Goal: Task Accomplishment & Management: Manage account settings

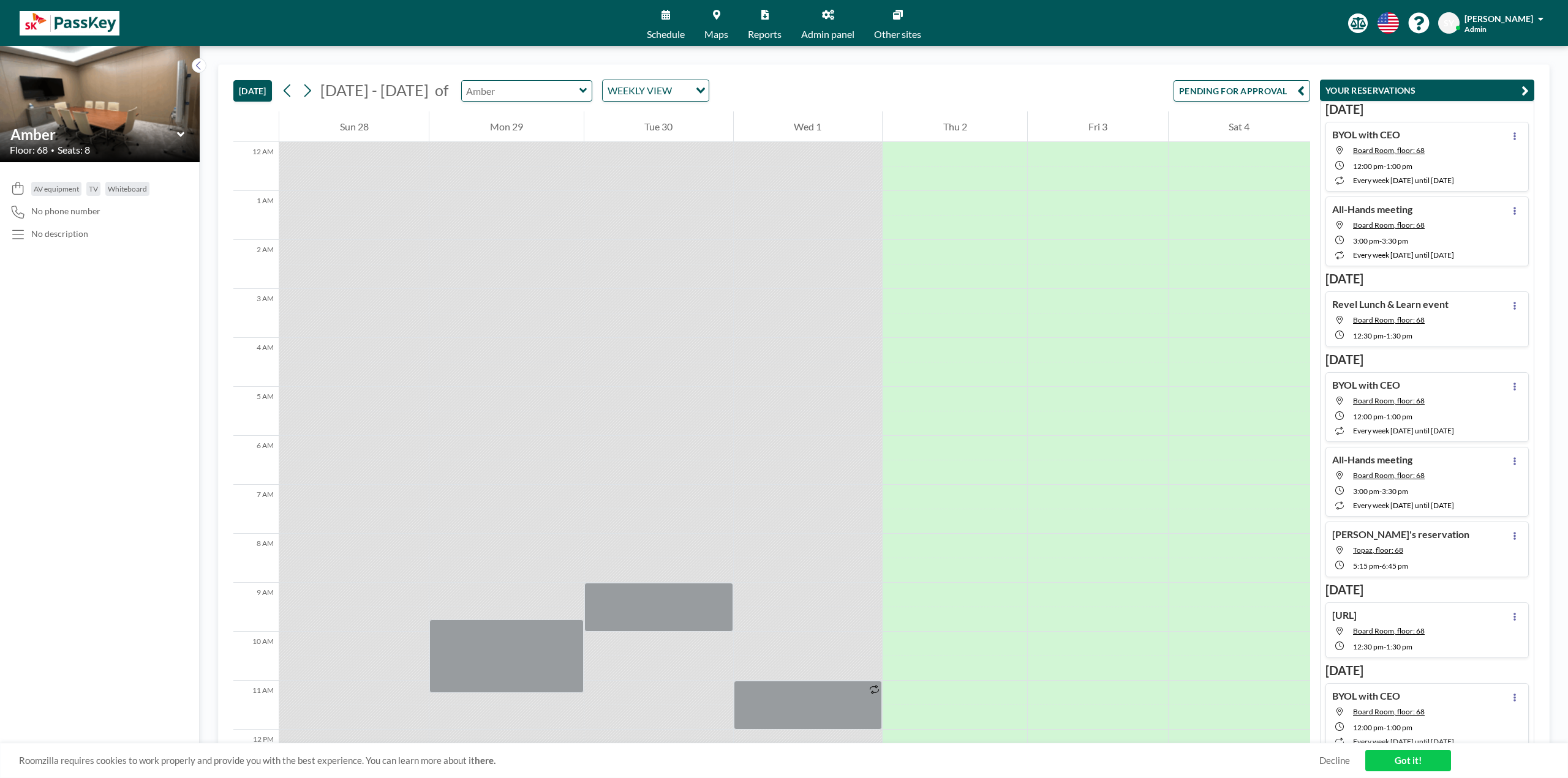
click at [552, 89] on input "text" at bounding box center [521, 90] width 118 height 20
type input "Board Room"
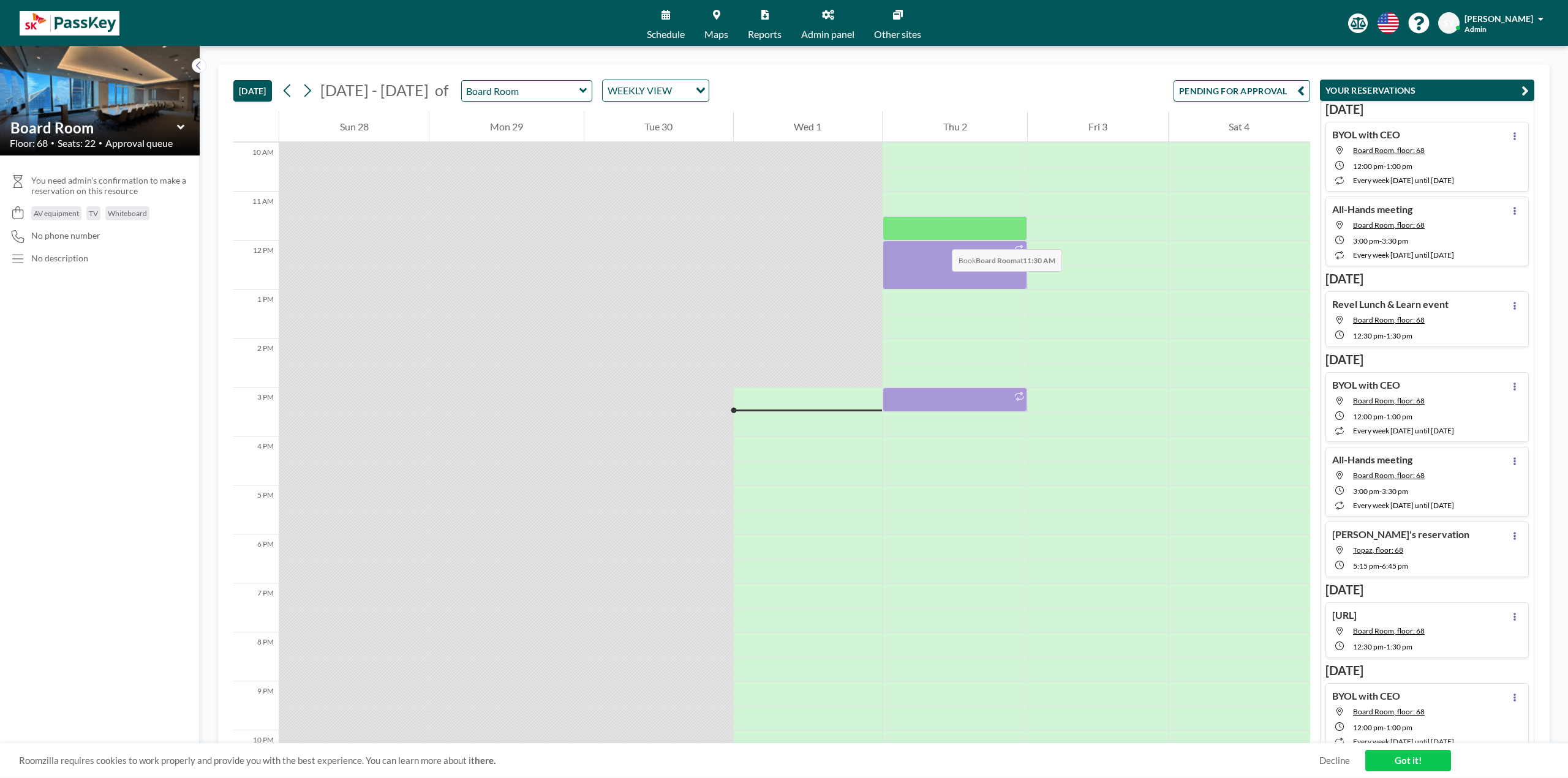
scroll to position [490, 0]
drag, startPoint x: 962, startPoint y: 266, endPoint x: 914, endPoint y: 277, distance: 49.2
click at [914, 277] on div at bounding box center [955, 265] width 145 height 49
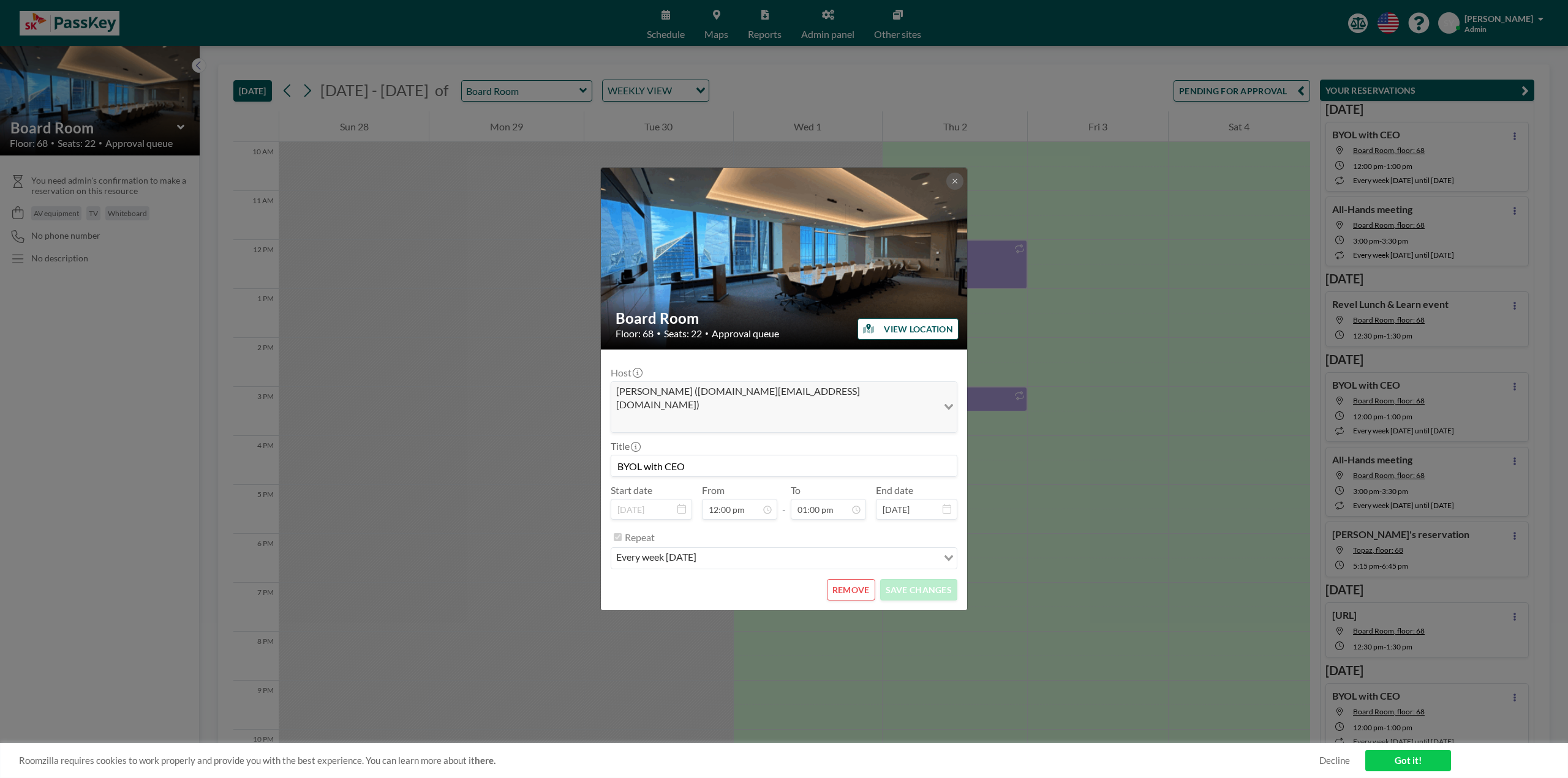
click at [856, 579] on button "REMOVE" at bounding box center [851, 589] width 49 height 22
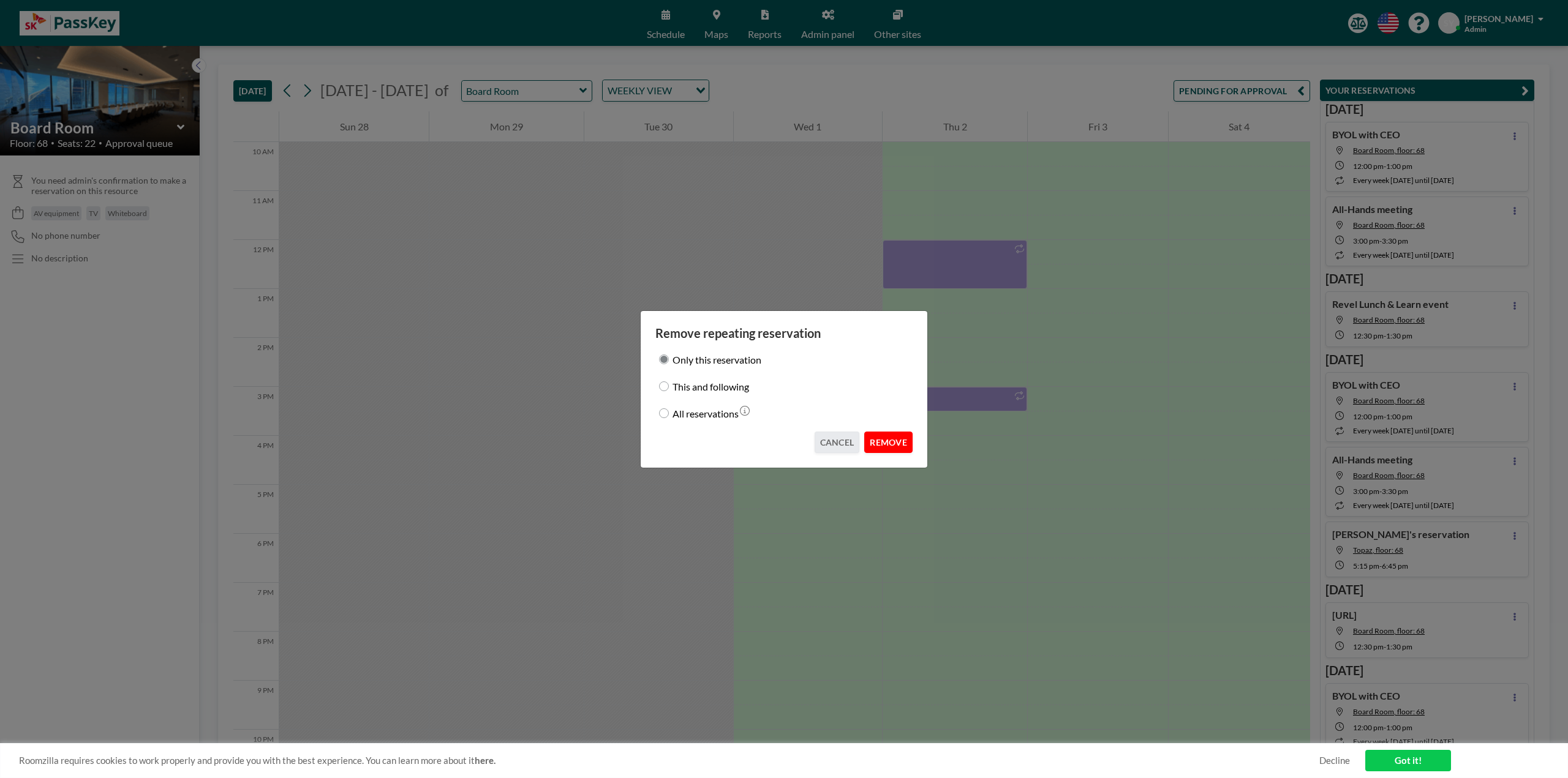
click at [890, 436] on button "REMOVE" at bounding box center [888, 442] width 49 height 22
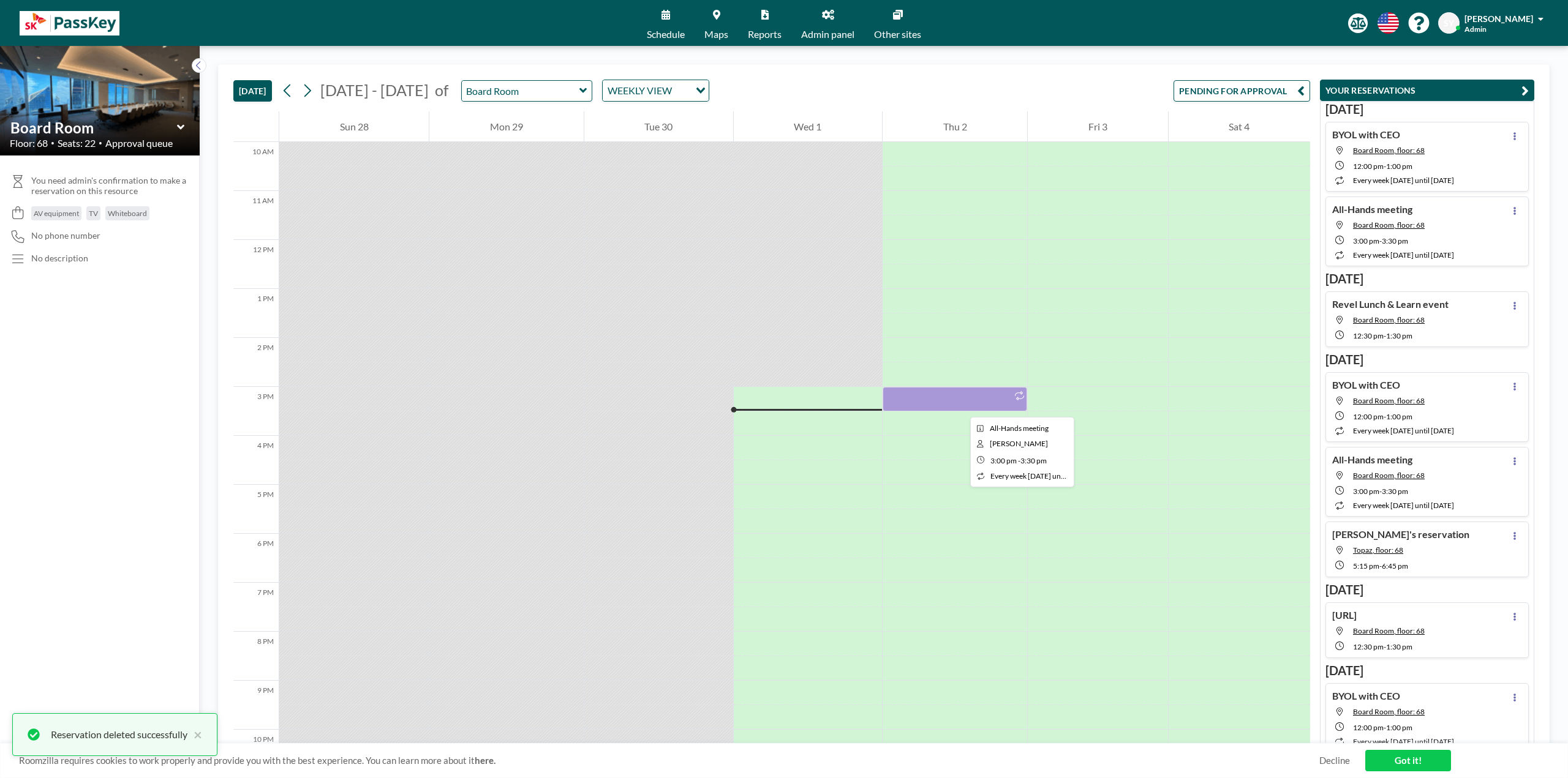
click at [961, 406] on div at bounding box center [955, 399] width 145 height 25
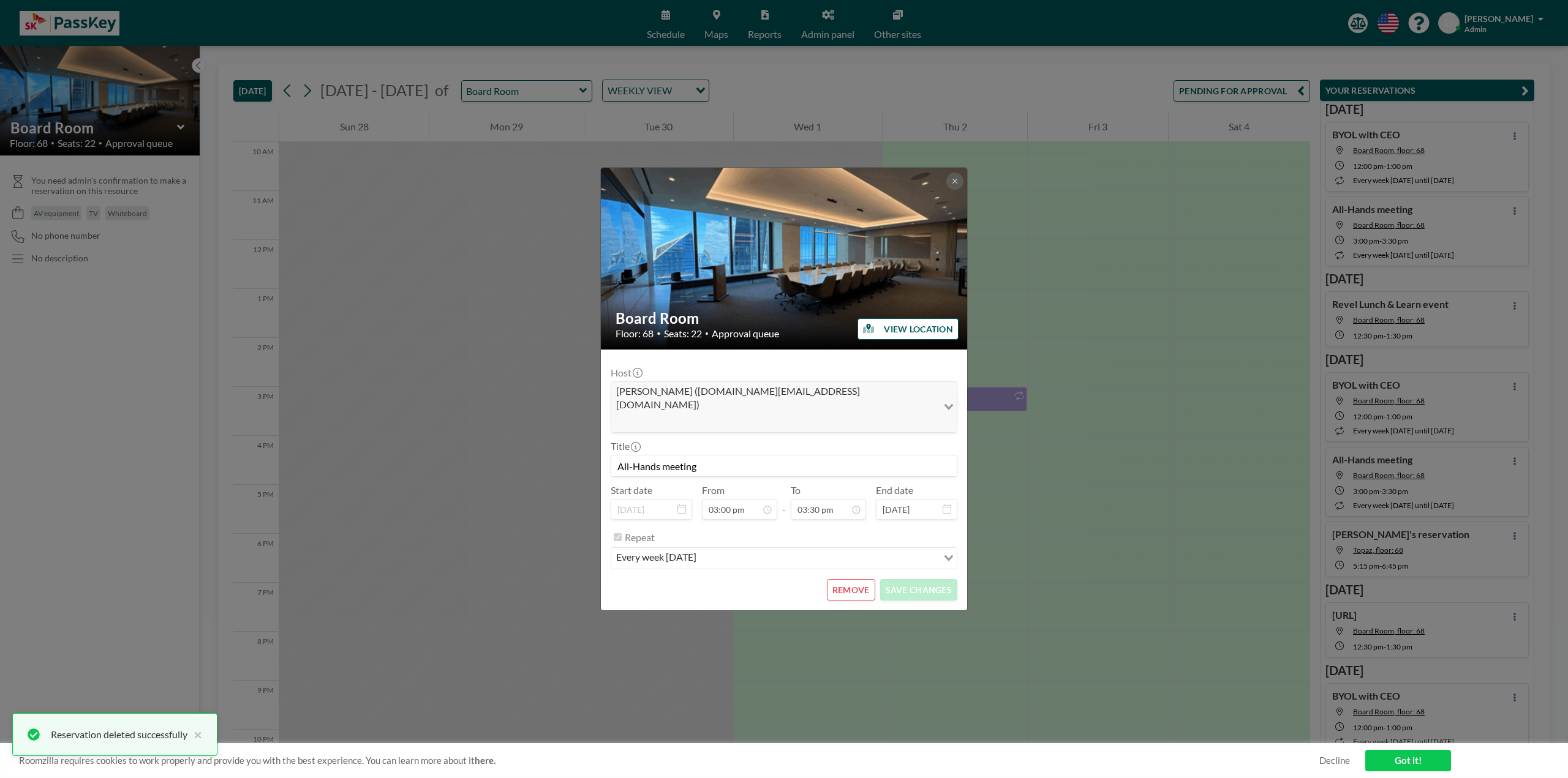
click at [866, 579] on button "REMOVE" at bounding box center [851, 589] width 49 height 22
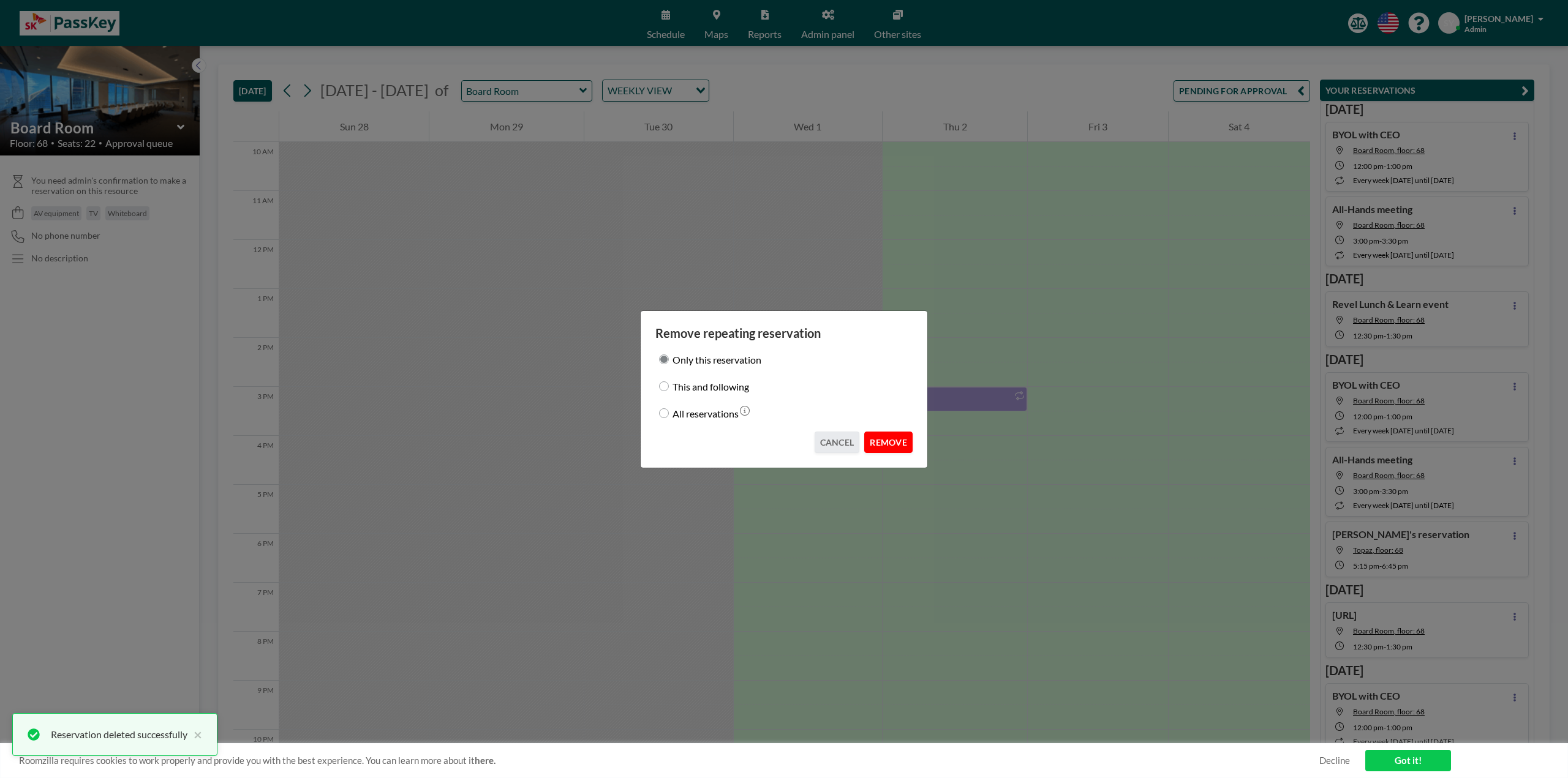
click at [909, 442] on button "REMOVE" at bounding box center [888, 442] width 49 height 22
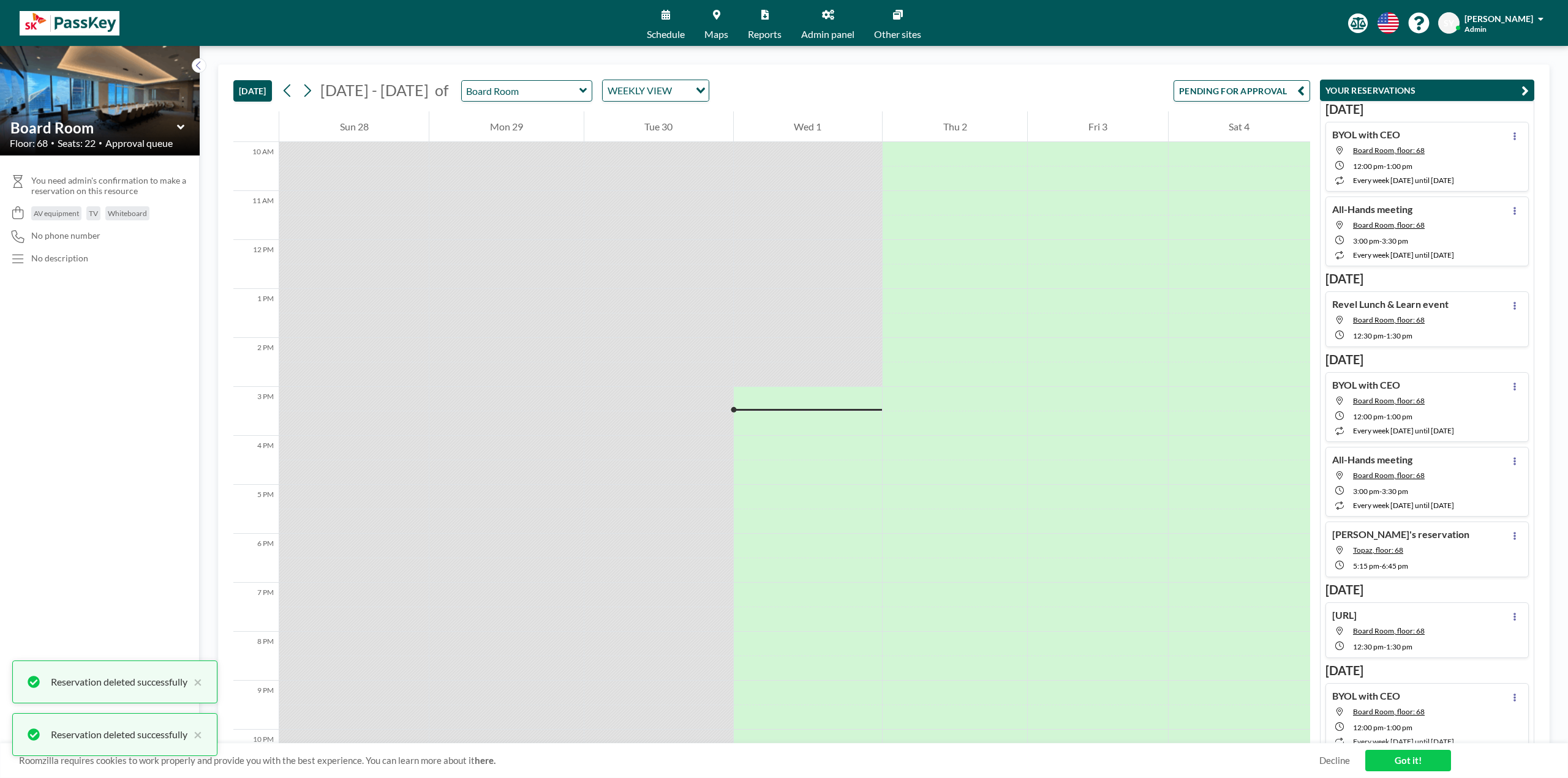
click at [906, 443] on div at bounding box center [955, 448] width 145 height 25
